Goal: Task Accomplishment & Management: Manage account settings

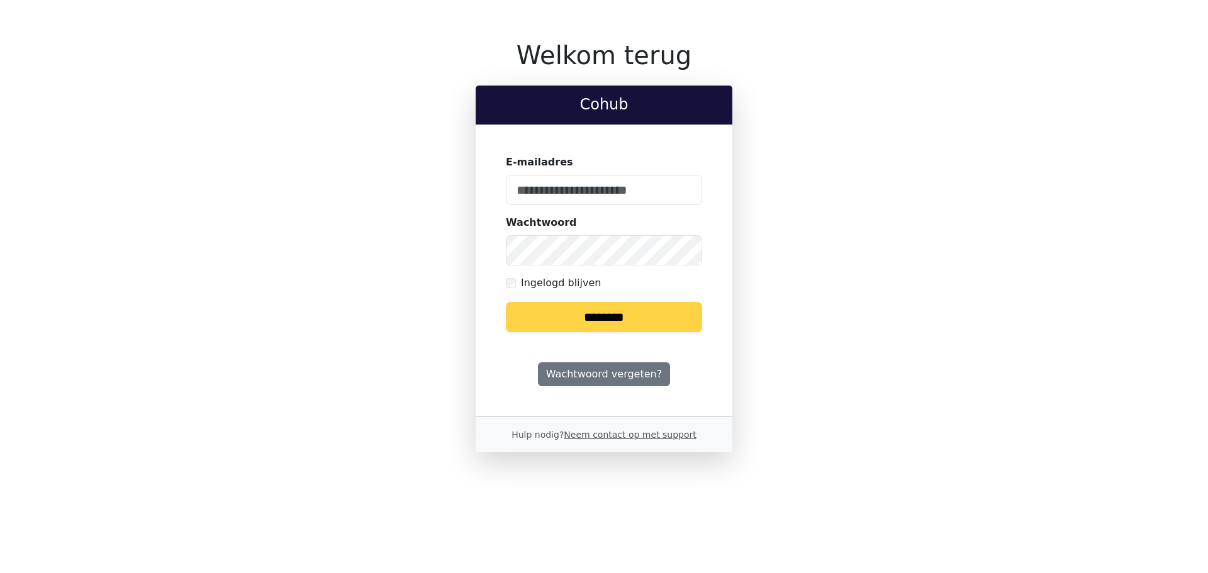
type input "**********"
click at [621, 309] on input "********" at bounding box center [604, 317] width 196 height 30
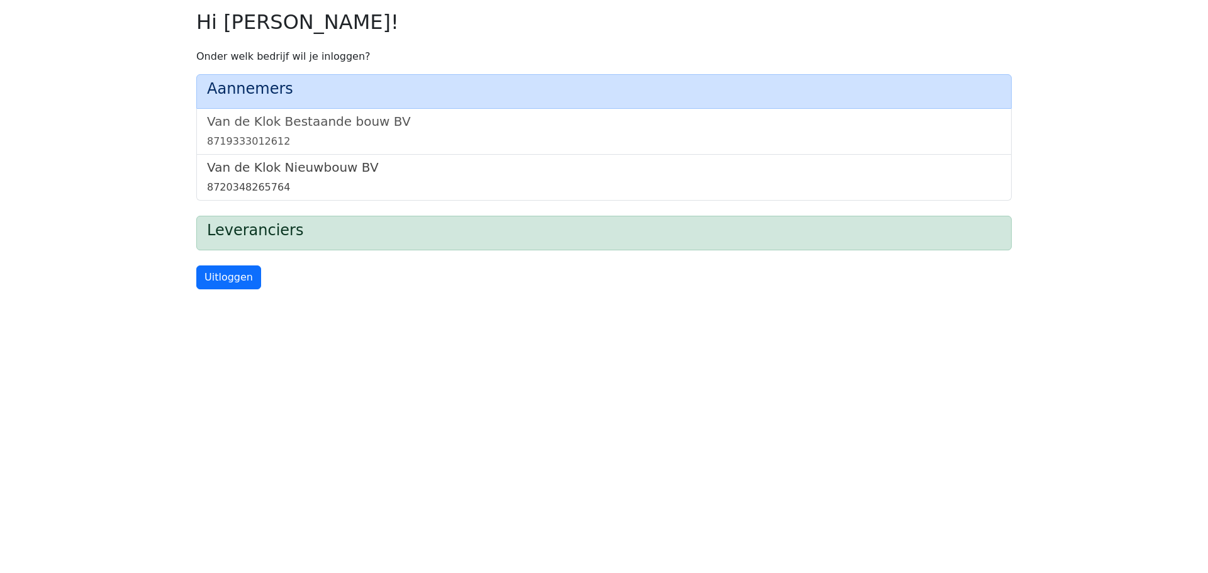
click at [356, 160] on h5 "Van de Klok Nieuwbouw BV" at bounding box center [604, 167] width 794 height 15
